Goal: Browse casually: Explore the website without a specific task or goal

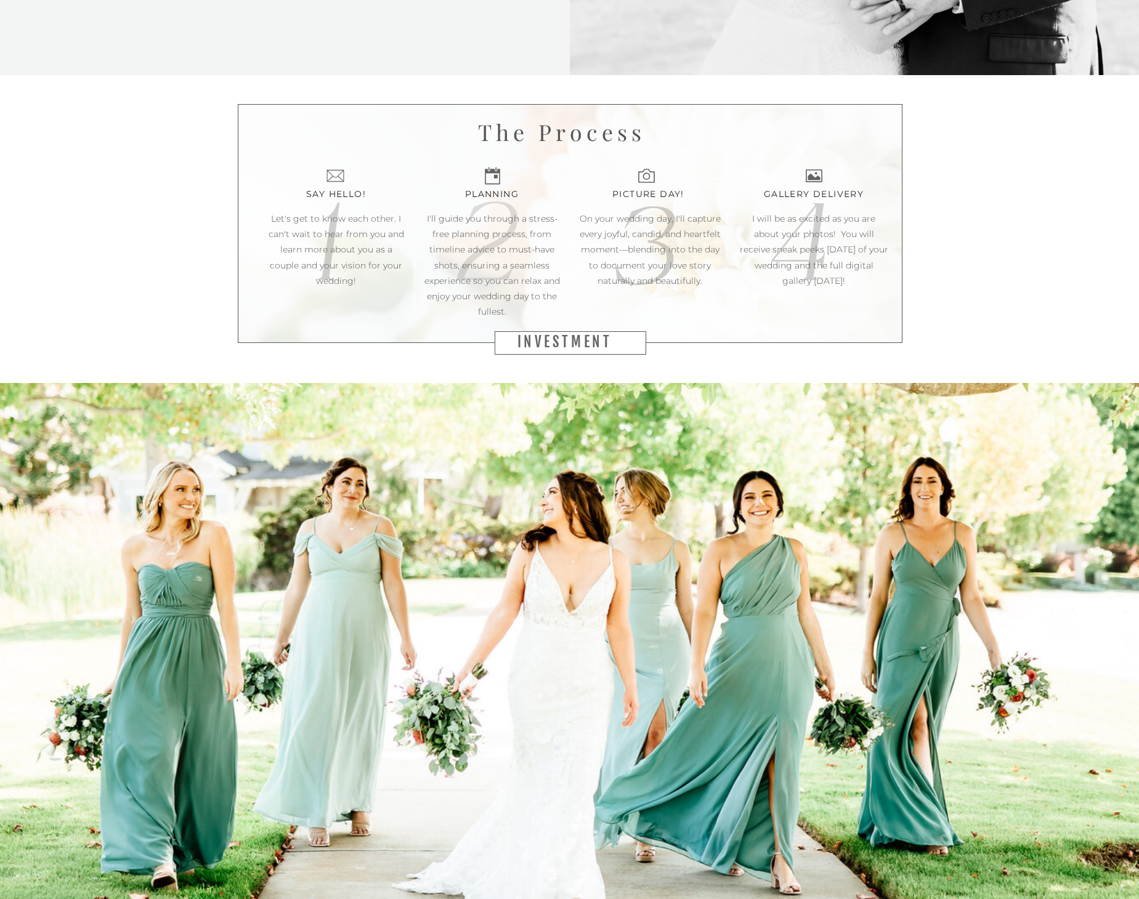
scroll to position [1982, 0]
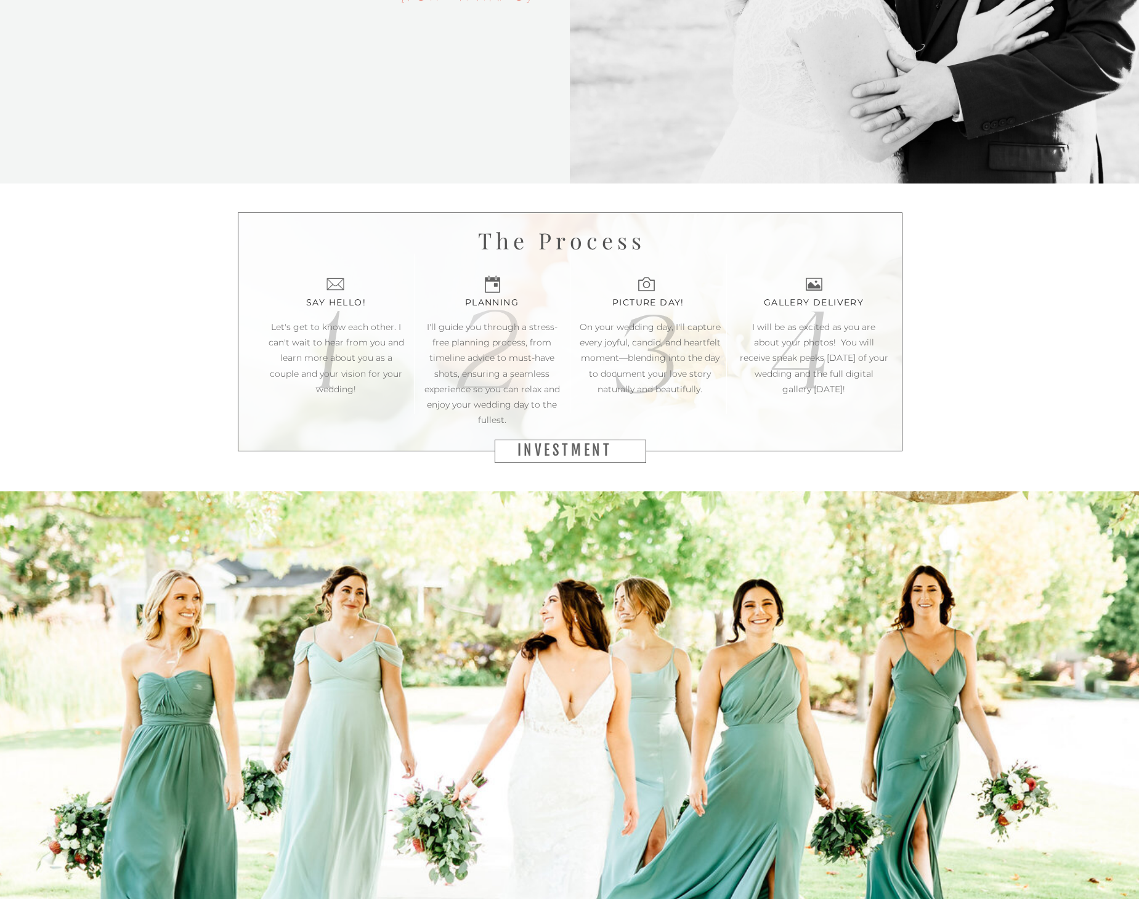
click at [591, 455] on h2 "investment" at bounding box center [570, 451] width 106 height 18
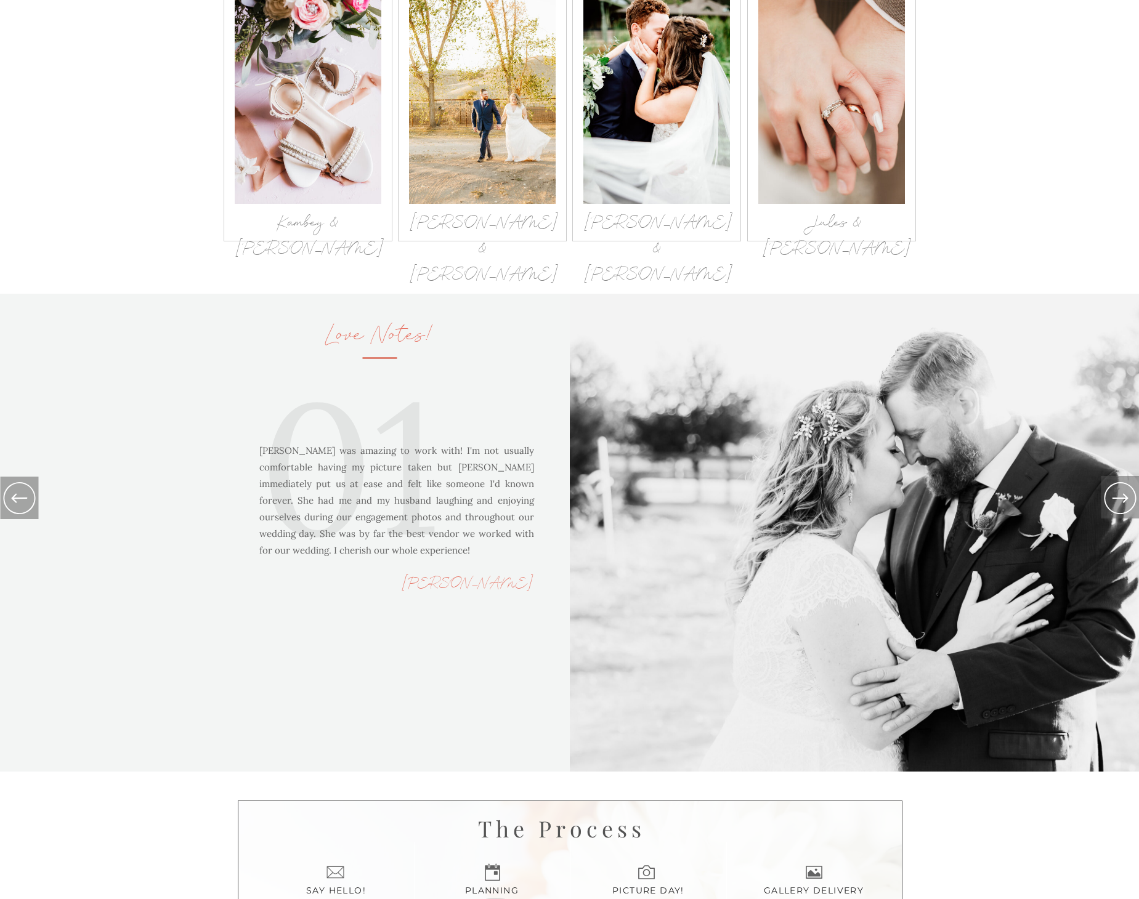
scroll to position [1040, 0]
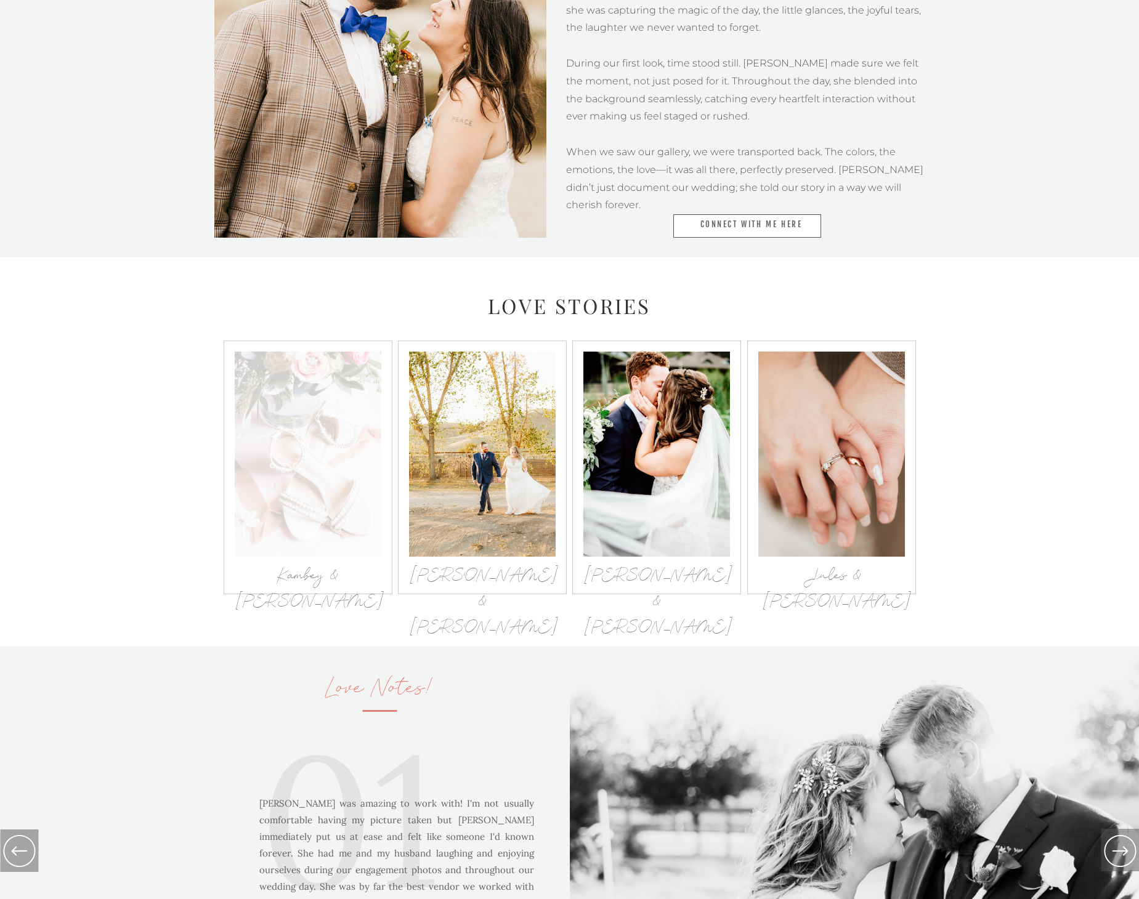
click at [309, 447] on div at bounding box center [308, 454] width 147 height 205
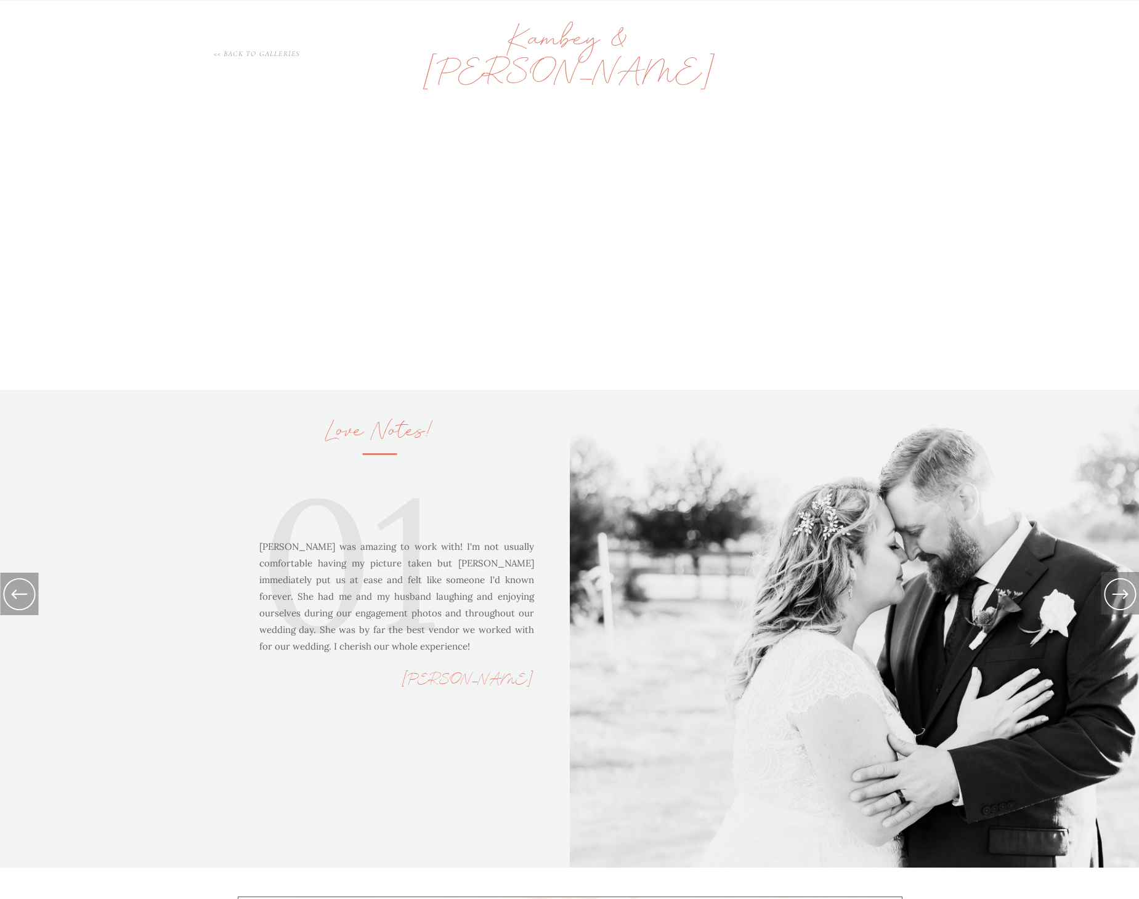
scroll to position [1298, 0]
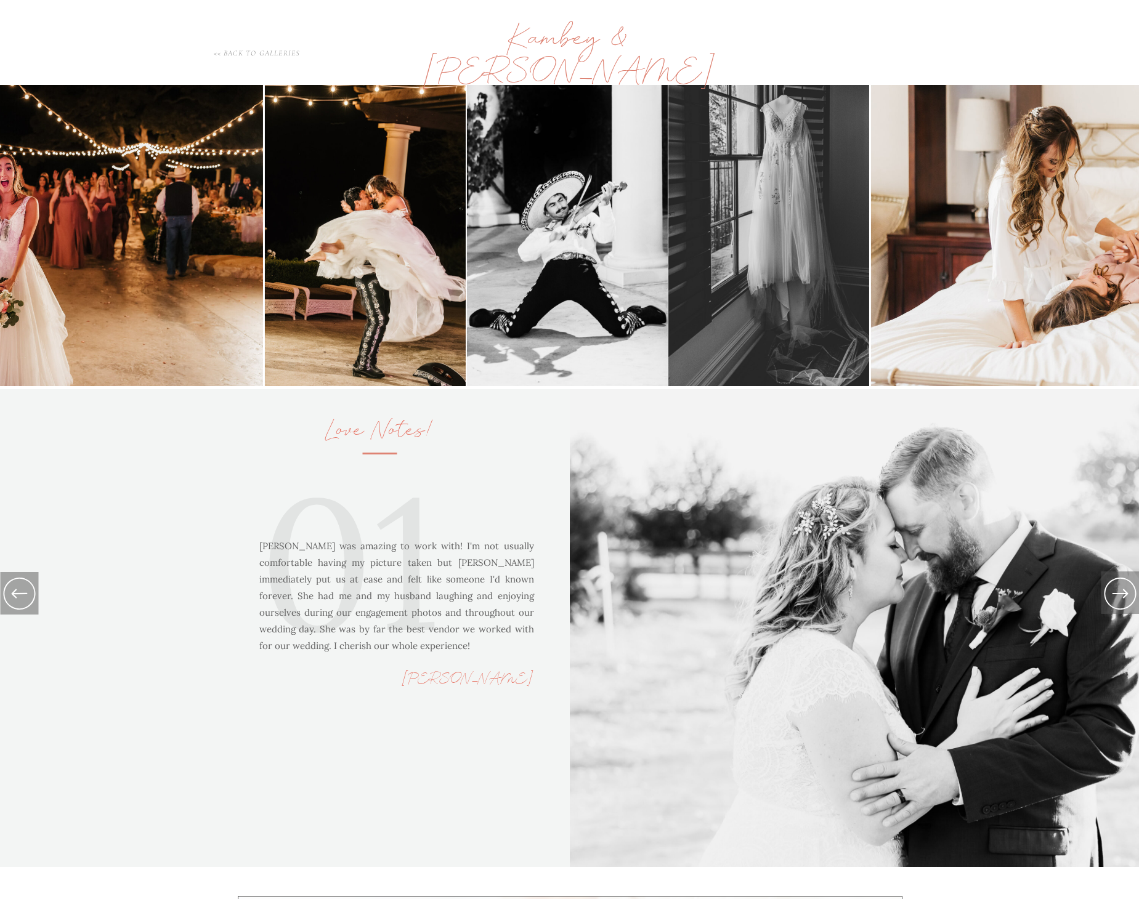
click at [272, 51] on h1 "<< back to galleries" at bounding box center [256, 52] width 153 height 10
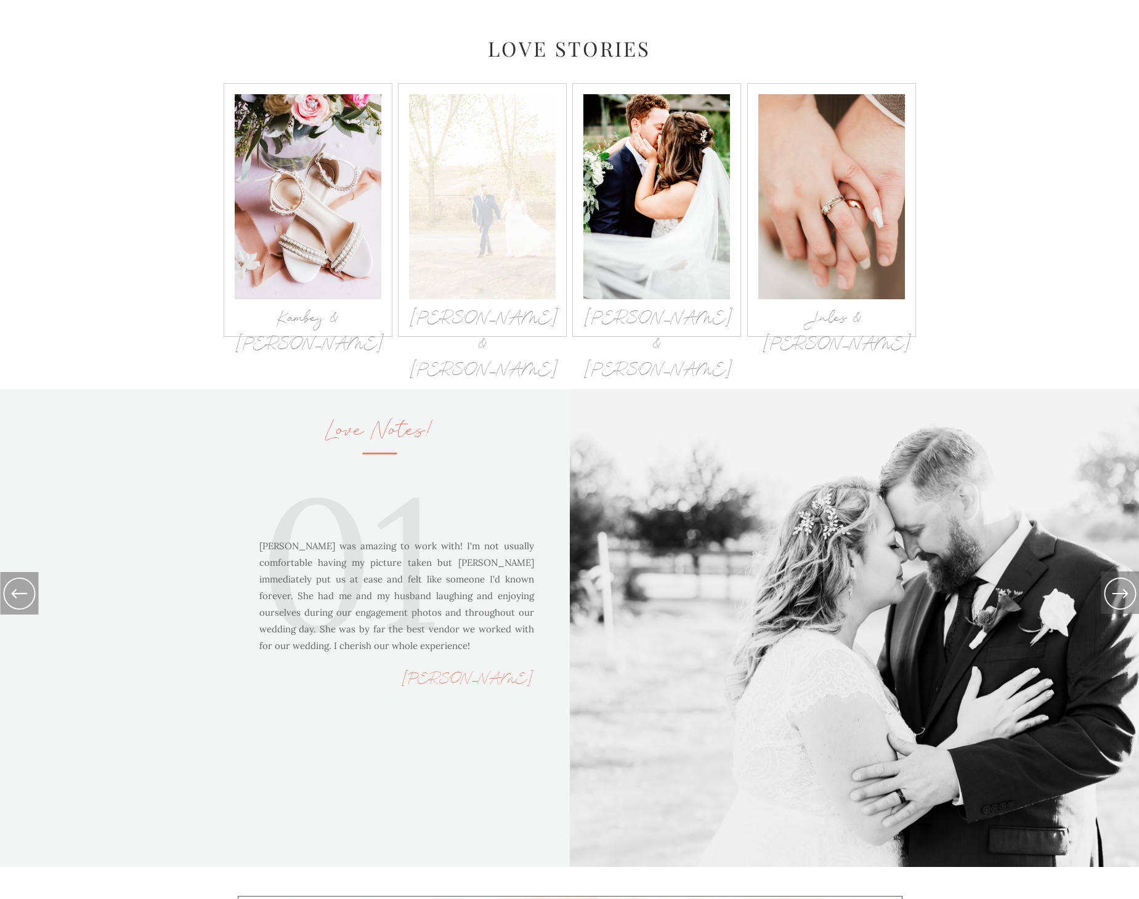
click at [506, 200] on div at bounding box center [482, 196] width 147 height 205
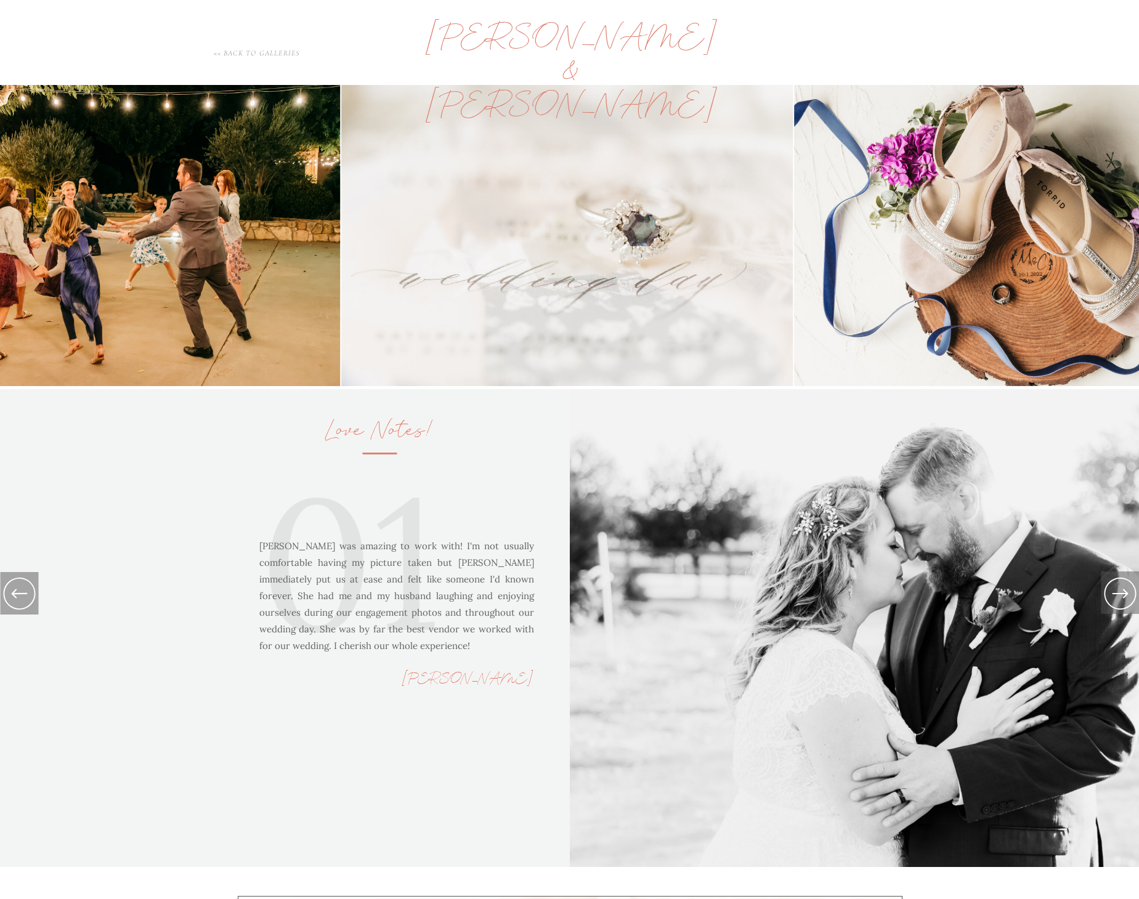
click at [284, 55] on h1 "<< back to galleries" at bounding box center [256, 52] width 153 height 10
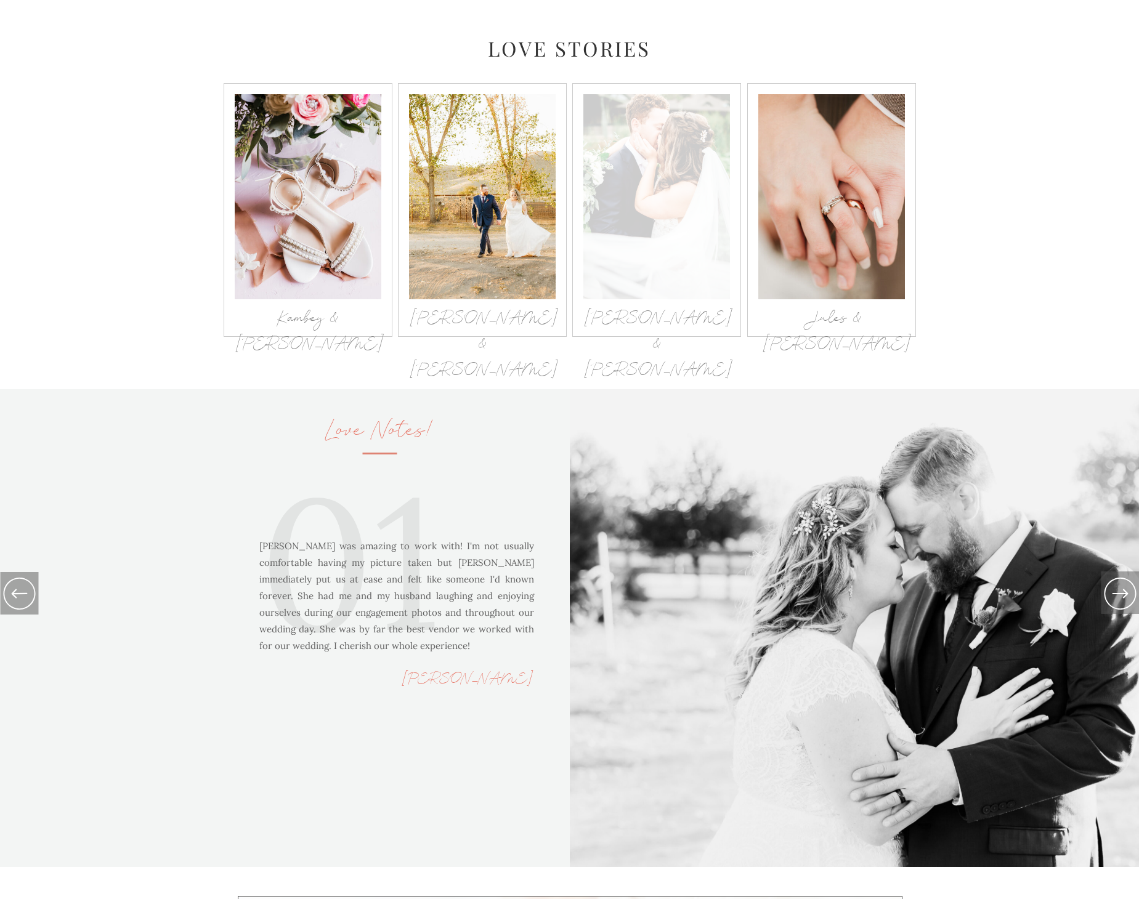
click at [663, 232] on div at bounding box center [656, 196] width 147 height 205
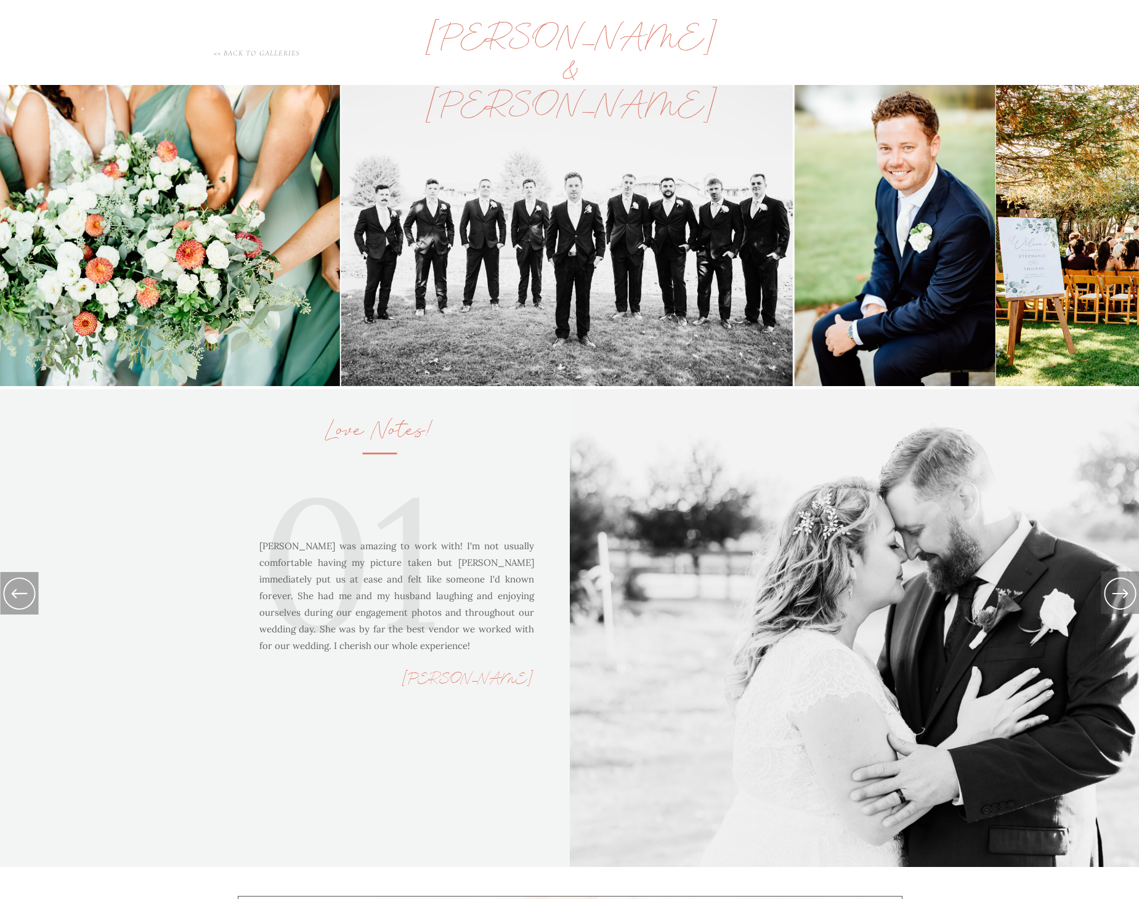
click at [277, 51] on h1 "<< back to galleries" at bounding box center [256, 52] width 153 height 10
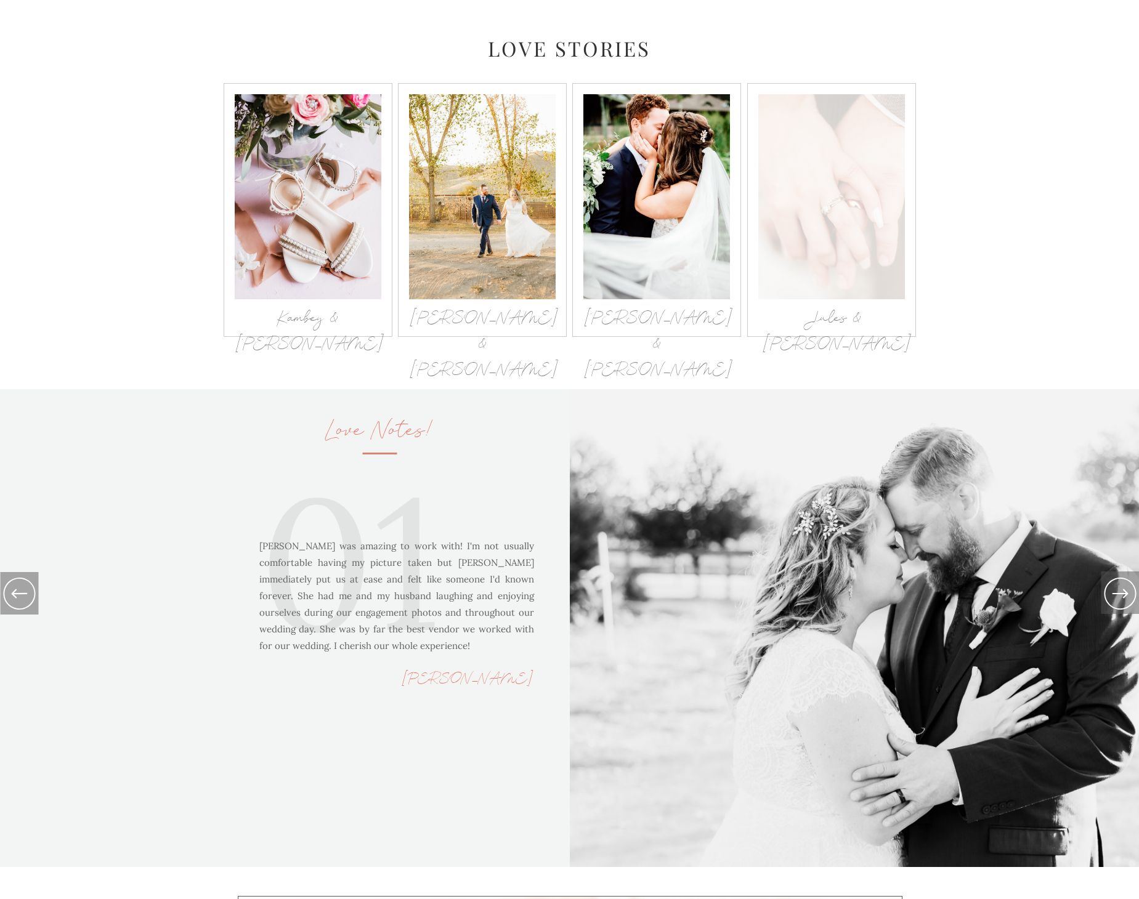
click at [864, 229] on div at bounding box center [831, 196] width 147 height 205
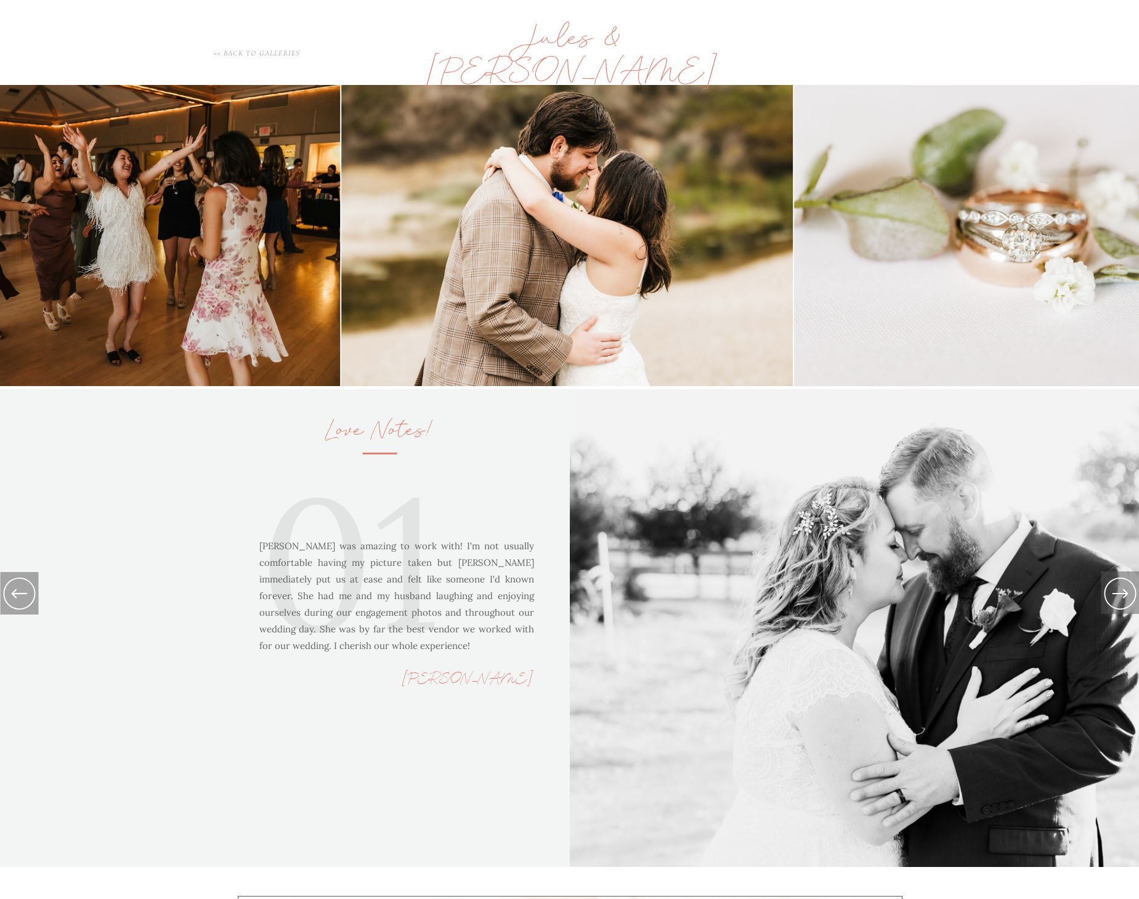
click at [264, 53] on h1 "<< back to galleries" at bounding box center [256, 52] width 153 height 10
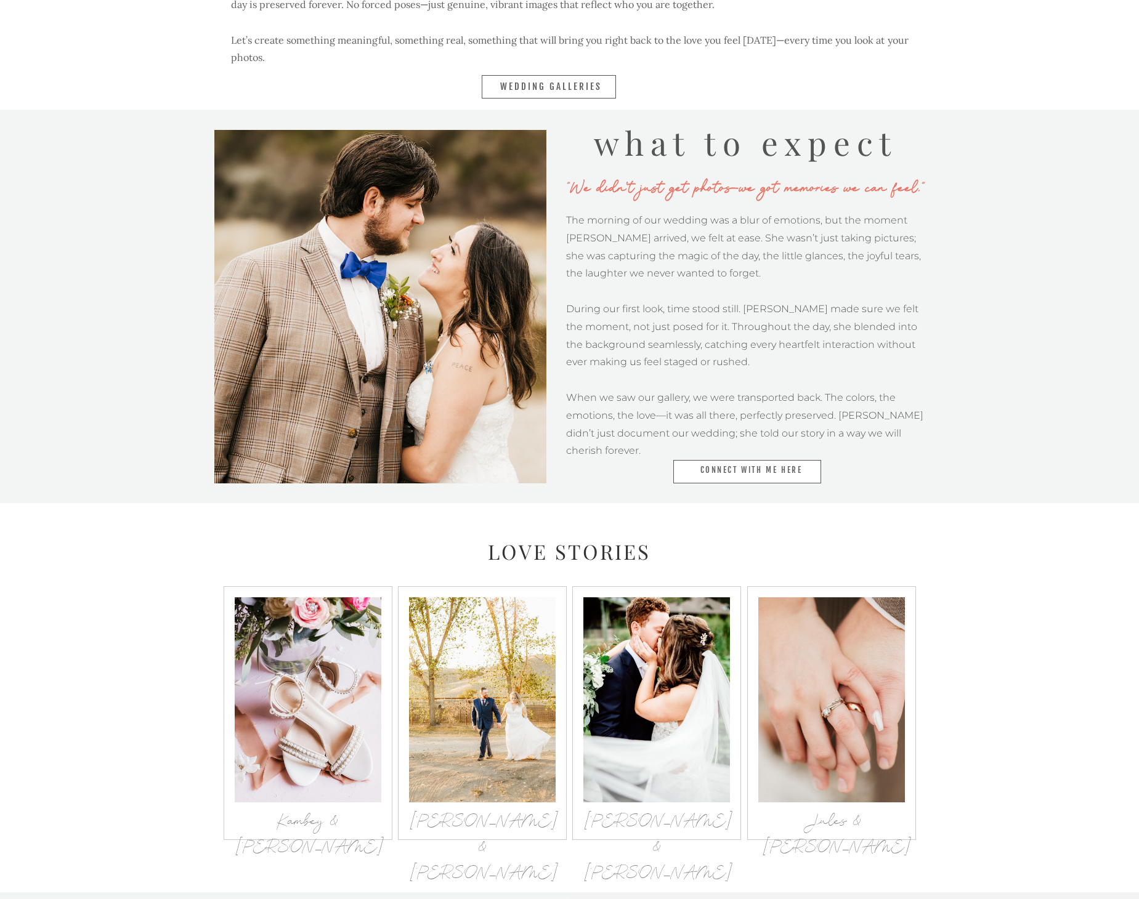
scroll to position [0, 0]
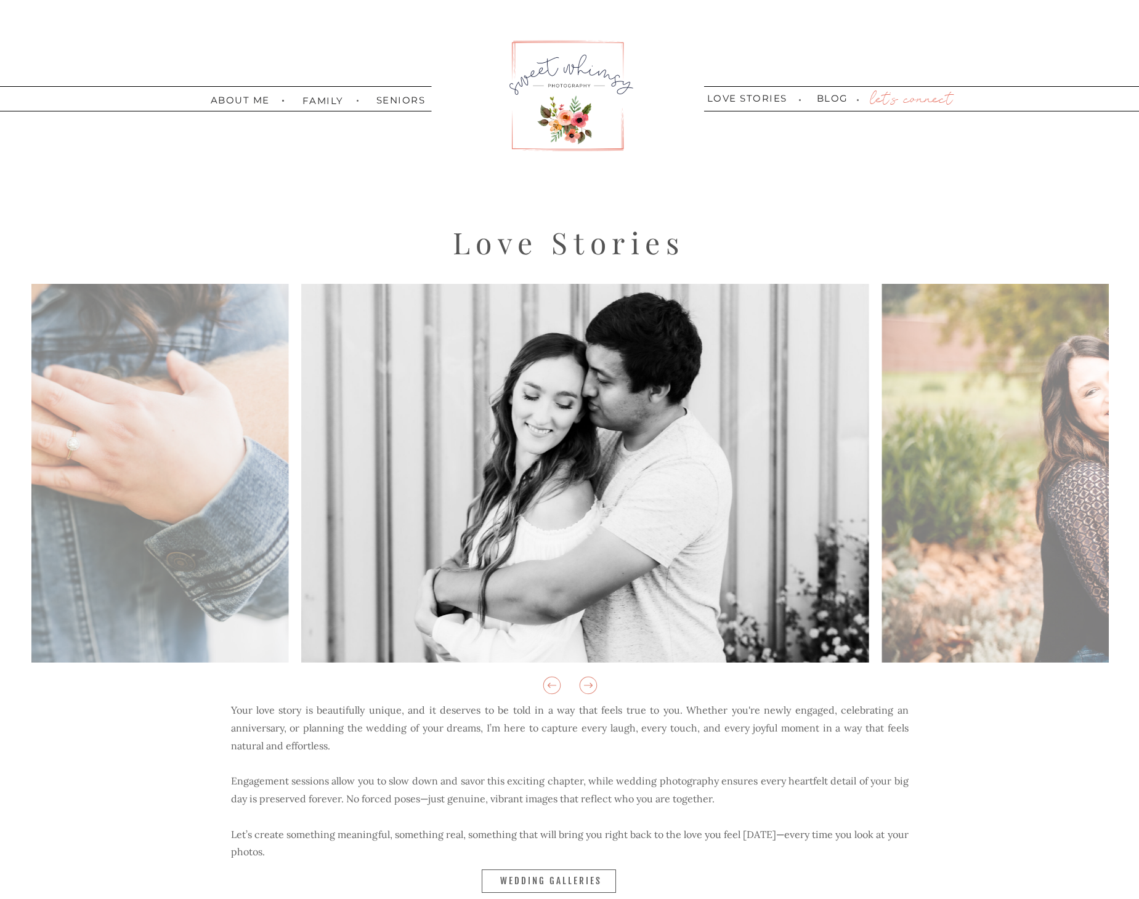
click at [557, 82] on div at bounding box center [569, 95] width 131 height 121
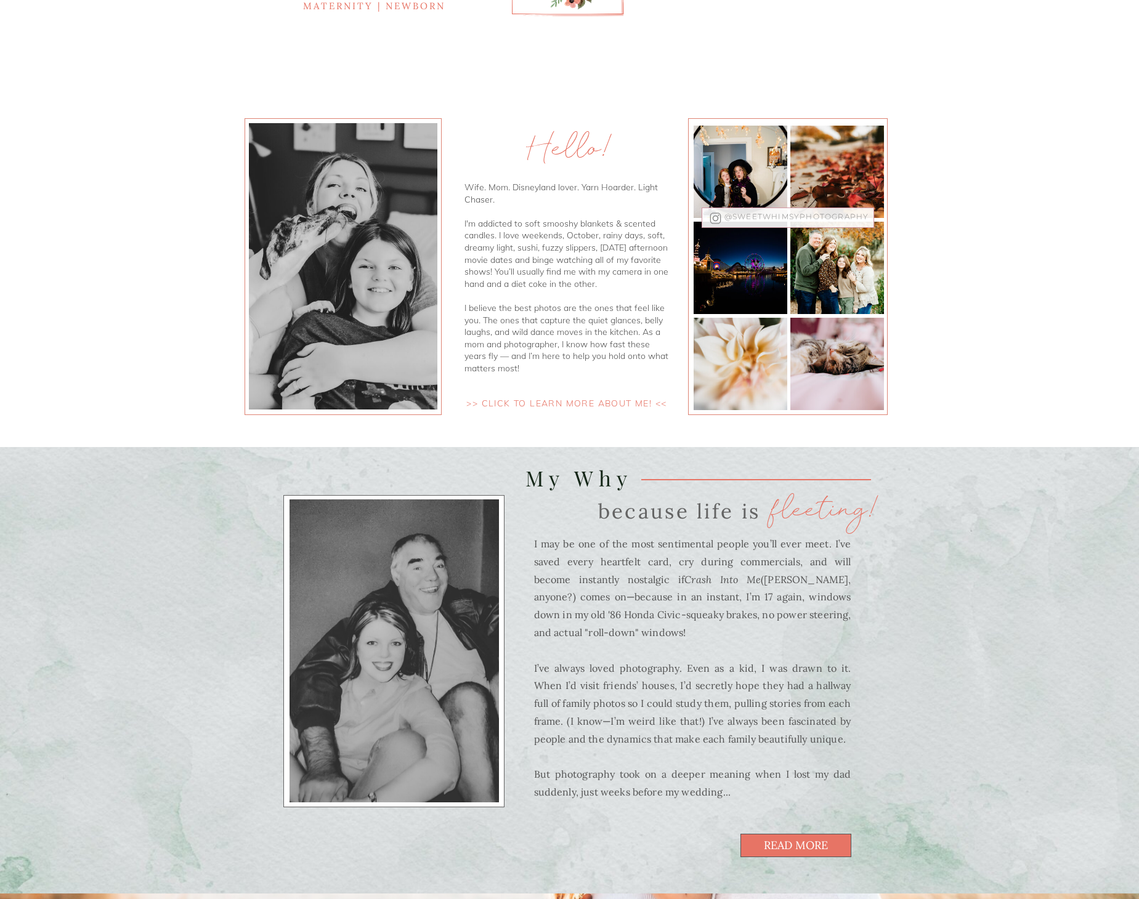
scroll to position [151, 0]
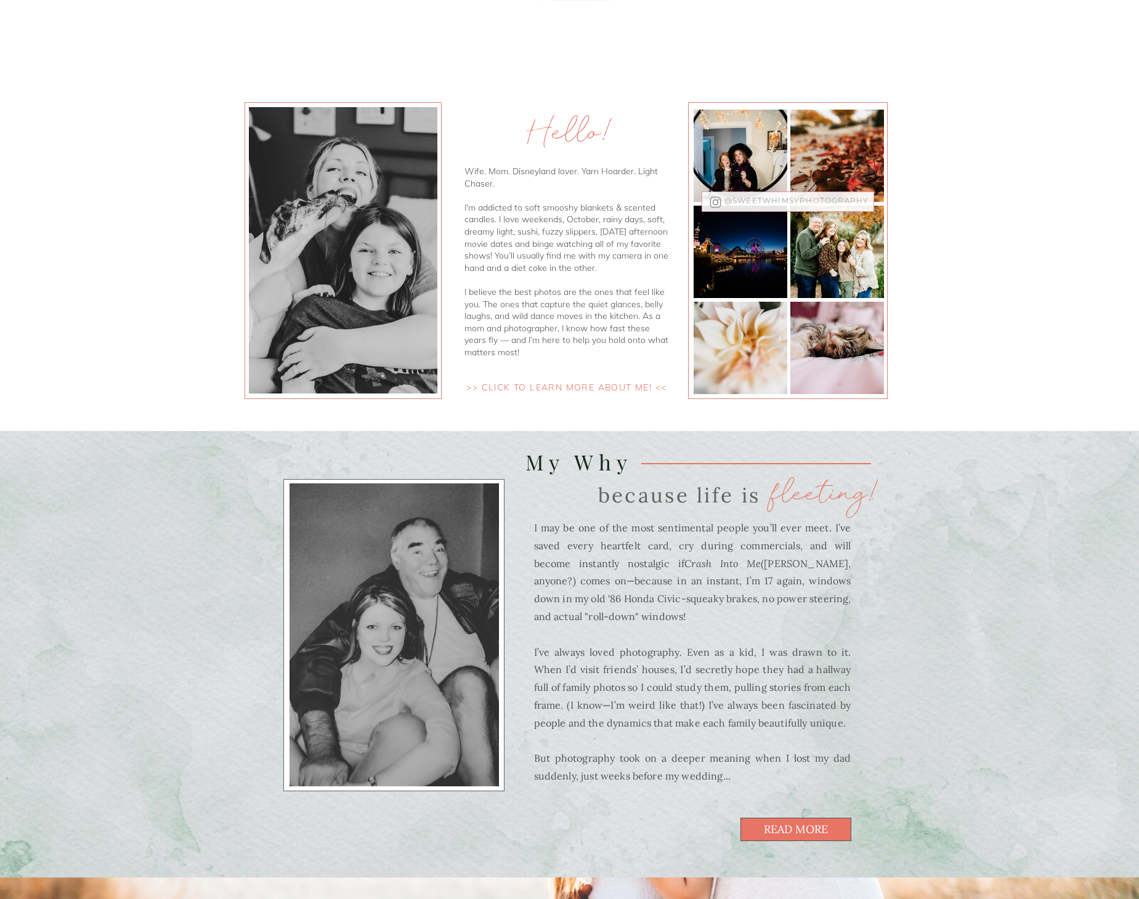
click at [629, 387] on nav ">> click to learn more about me! <<" at bounding box center [567, 388] width 222 height 12
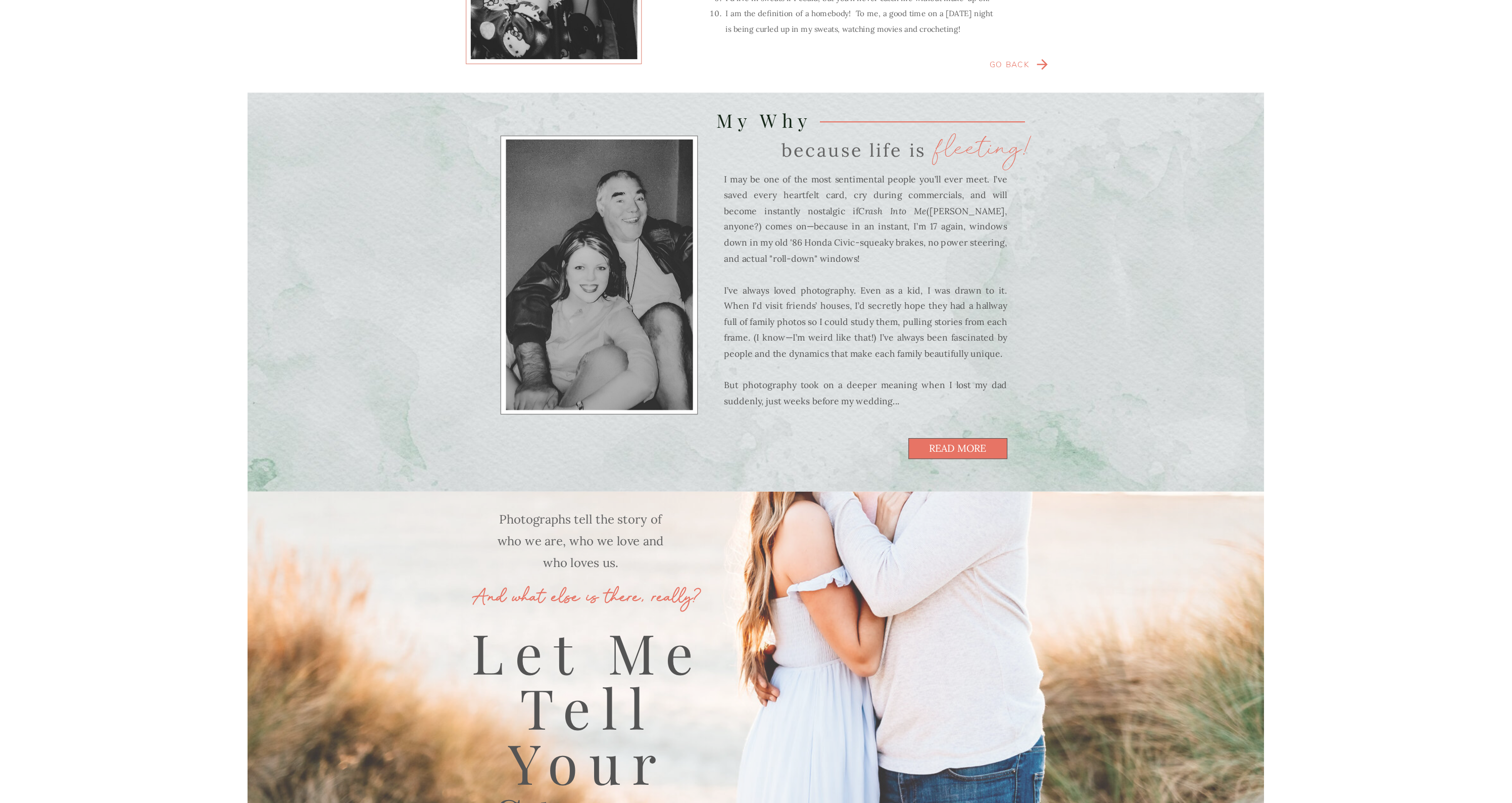
scroll to position [396, 0]
